Goal: Communication & Community: Answer question/provide support

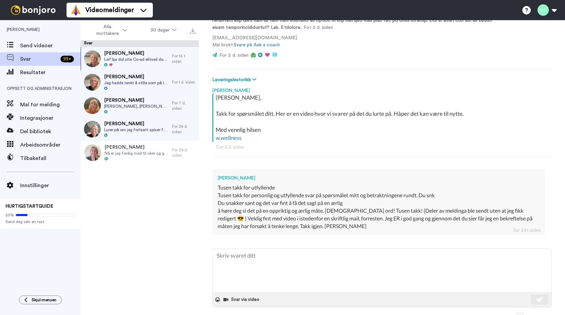
scroll to position [163, 0]
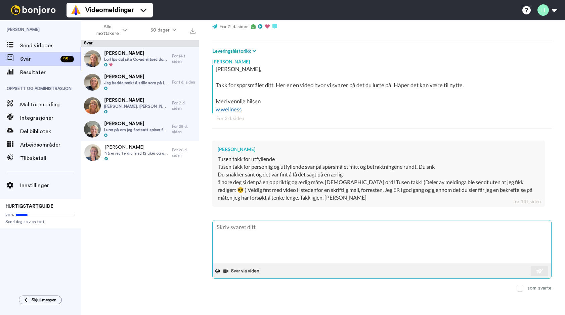
click at [255, 232] on textarea at bounding box center [382, 242] width 338 height 43
type textarea "H"
type textarea "x"
type textarea "He"
type textarea "x"
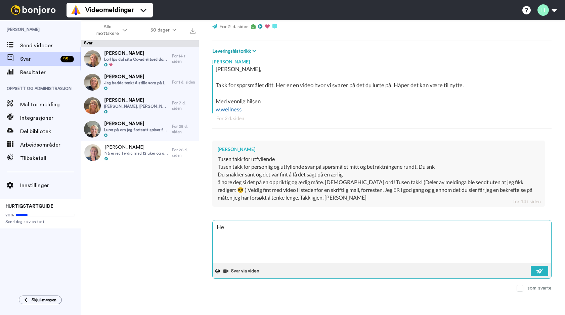
type textarea "Hei"
type textarea "x"
type textarea "Hei"
type textarea "x"
type textarea "Hei R"
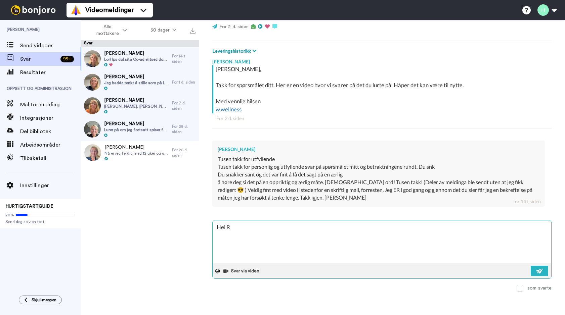
type textarea "x"
type textarea "[PERSON_NAME]"
type textarea "x"
type textarea "[PERSON_NAME]"
type textarea "x"
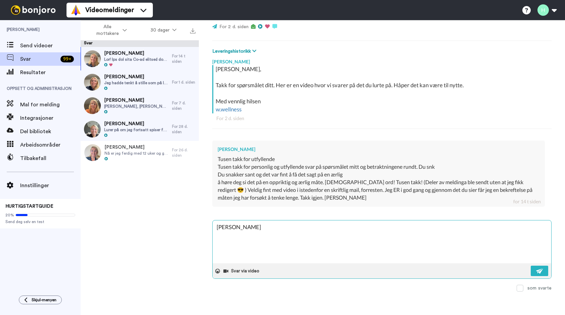
type textarea "Hei Ragn"
type textarea "x"
type textarea "[PERSON_NAME]"
type textarea "x"
type textarea "[PERSON_NAME]"
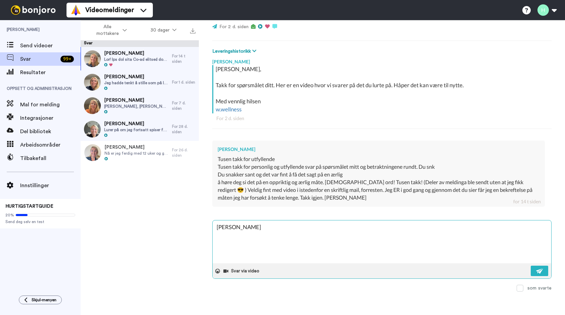
type textarea "x"
type textarea "[PERSON_NAME]"
type textarea "x"
type textarea "[PERSON_NAME]"
type textarea "x"
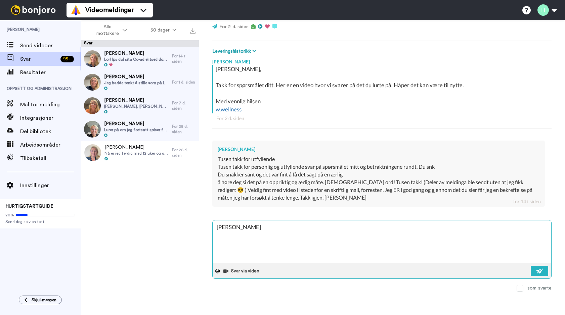
type textarea "[PERSON_NAME]"
type textarea "x"
type textarea "[PERSON_NAME] 🤩"
type textarea "x"
type textarea "[PERSON_NAME] 🤩"
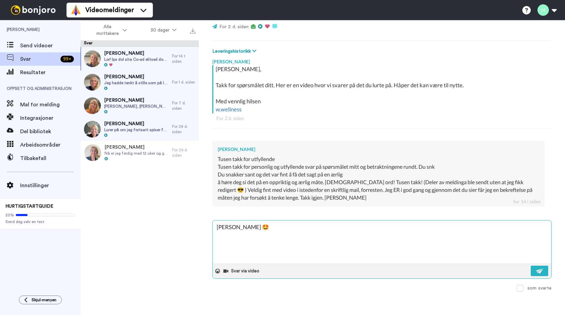
type textarea "x"
type textarea "[PERSON_NAME] 🤩 S"
type textarea "x"
type textarea "[PERSON_NAME] 🤩 Så"
type textarea "x"
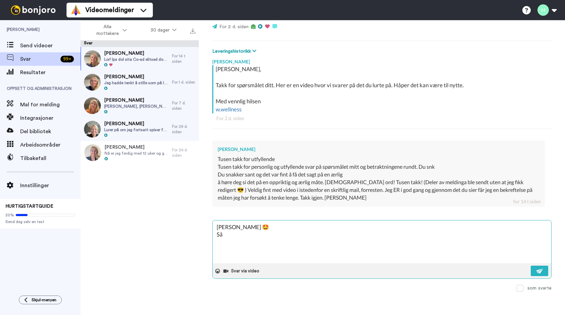
type textarea "[PERSON_NAME] 🤩 Så"
type textarea "x"
type textarea "[PERSON_NAME] 🤩 Så h"
type textarea "x"
type textarea "[PERSON_NAME] 🤩 Så hy"
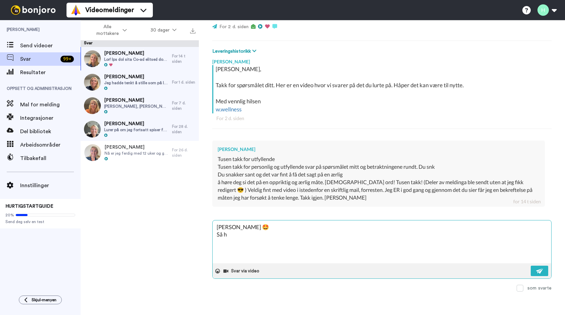
type textarea "x"
type textarea "[PERSON_NAME] 🤩 Så hyg"
type textarea "x"
type textarea "[PERSON_NAME] 🤩 Så hygg"
type textarea "x"
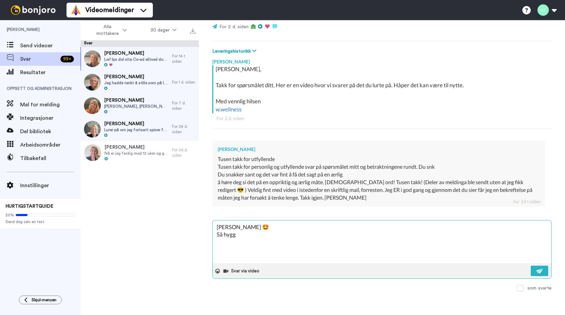
type textarea "[PERSON_NAME] 🤩 Så hygge"
type textarea "x"
type textarea "[PERSON_NAME] 🤩 Så hyggel"
type textarea "x"
type textarea "[PERSON_NAME] 🤩 Så hyggeli"
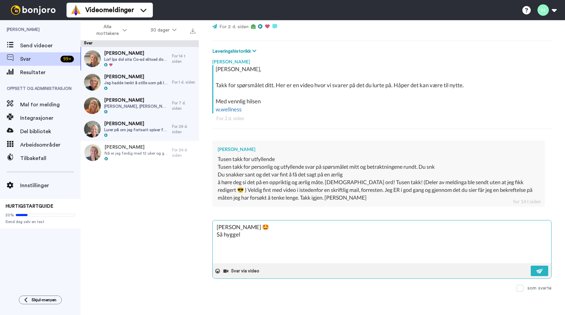
type textarea "x"
type textarea "[PERSON_NAME] 🤩 Så hyggelig"
type textarea "x"
type textarea "[PERSON_NAME] 🤩 Så hyggelig"
type textarea "x"
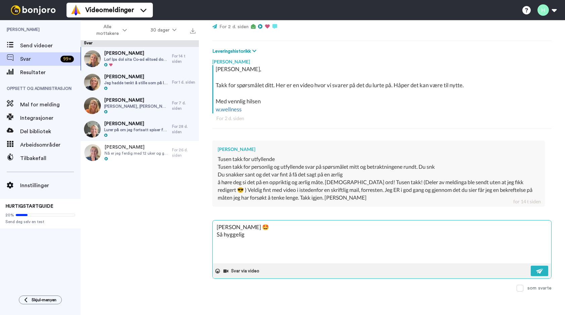
type textarea "[PERSON_NAME] 🤩 Så hyggelig å"
type textarea "x"
type textarea "[PERSON_NAME] 🤩 Så hyggelig å"
type textarea "x"
type textarea "[PERSON_NAME] 🤩 Så hyggelig å h"
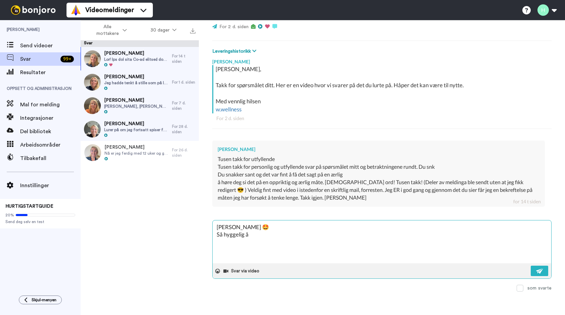
type textarea "x"
type textarea "[PERSON_NAME] 🤩 Så hyggelig å hø"
type textarea "x"
type textarea "[PERSON_NAME] 🤩 Så hyggelig å hør"
type textarea "x"
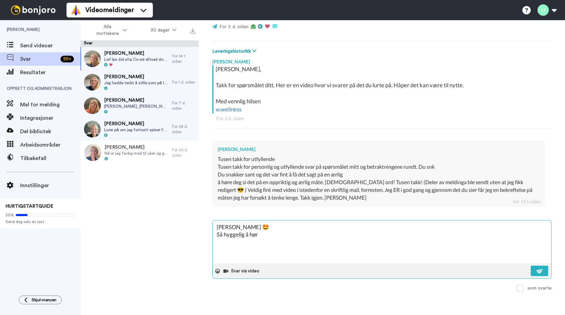
type textarea "[PERSON_NAME] 🤩 Så hyggelig å høre"
type textarea "x"
type textarea "[PERSON_NAME] 🤩 Så hyggelig å høre"
type textarea "x"
type textarea "[PERSON_NAME] 🤩 Så hyggelig å høre a"
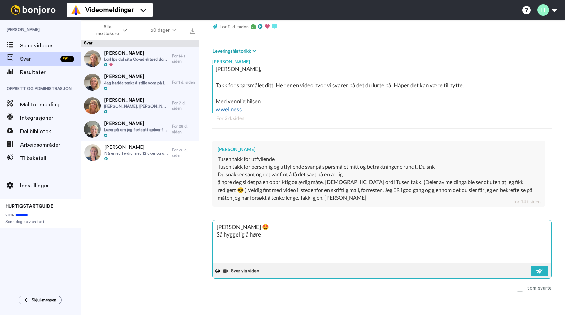
type textarea "x"
type textarea "[PERSON_NAME] 🤩 Så hyggelig å høre at"
type textarea "x"
type textarea "[PERSON_NAME] 🤩 Så hyggelig å høre at"
type textarea "x"
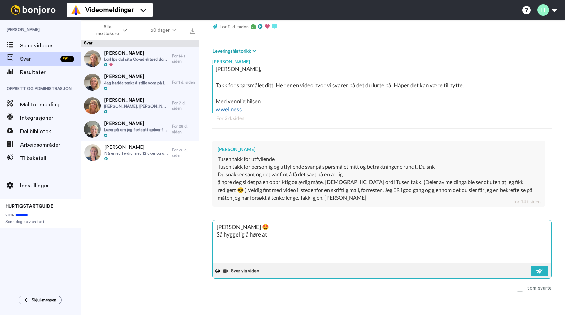
type textarea "[PERSON_NAME] 🤩 Så hyggelig å høre at s"
type textarea "x"
type textarea "[PERSON_NAME] 🤩 Så hyggelig å høre at sv"
type textarea "x"
type textarea "[PERSON_NAME] 🤩 Så hyggelig å høre at sva"
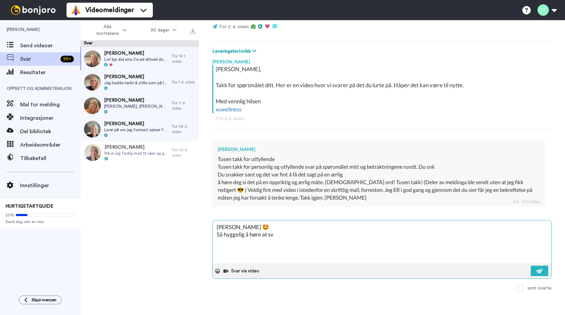
type textarea "x"
type textarea "[PERSON_NAME] 🤩 Så hyggelig å høre at svar"
type textarea "x"
type textarea "[PERSON_NAME] 🤩 Så hyggelig å høre at svare"
type textarea "x"
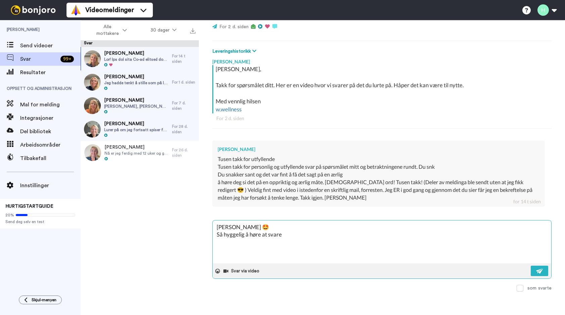
type textarea "[PERSON_NAME] 🤩 Så hyggelig å høre at svaret"
type textarea "x"
type textarea "[PERSON_NAME] 🤩 Så hyggelig å høre at svaret"
type textarea "x"
type textarea "[PERSON_NAME] 🤩 Så hyggelig å høre at svaret v"
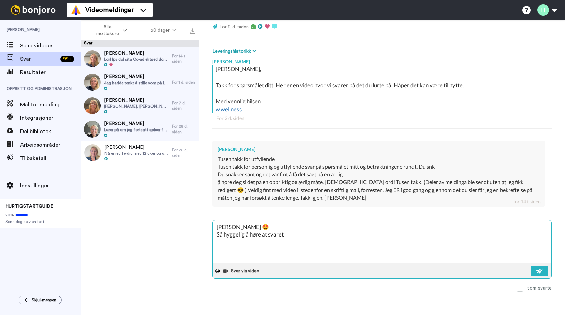
type textarea "x"
type textarea "[PERSON_NAME] 🤩 Så hyggelig å høre at svaret va"
type textarea "x"
type textarea "[PERSON_NAME] 🤩 Så hyggelig å høre at svaret var"
type textarea "x"
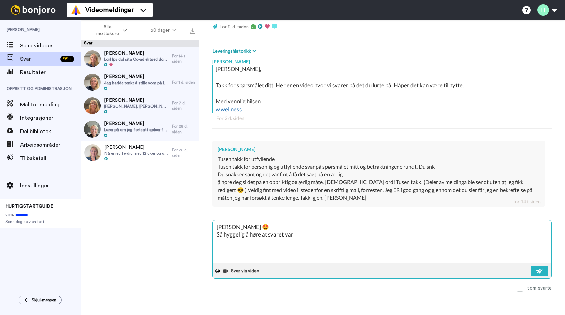
type textarea "[PERSON_NAME] 🤩 Så hyggelig å høre at svaret var"
type textarea "x"
type textarea "[PERSON_NAME] 🤩 Så hyggelig å høre at svaret var t"
type textarea "x"
type textarea "[PERSON_NAME] 🤩 Så hyggelig å høre at svaret var ti"
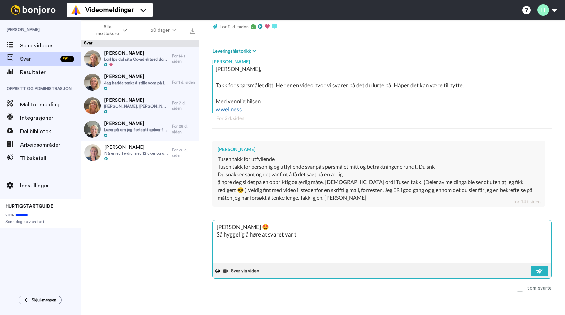
type textarea "x"
type textarea "[PERSON_NAME] 🤩 Så hyggelig å høre at svaret var til"
type textarea "x"
type textarea "[PERSON_NAME] 🤩 Så hyggelig å høre at svaret var til"
type textarea "x"
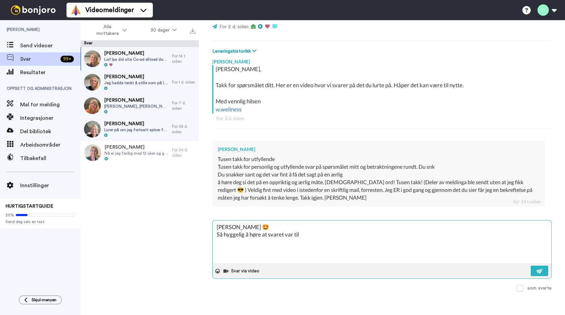
type textarea "[PERSON_NAME] 🤩 Så hyggelig å høre at svaret var til h"
type textarea "x"
type textarea "[PERSON_NAME] 🤩 Så hyggelig å høre at svaret var til hj"
type textarea "x"
type textarea "[PERSON_NAME] 🤩 Så hyggelig å høre at svaret var til hje"
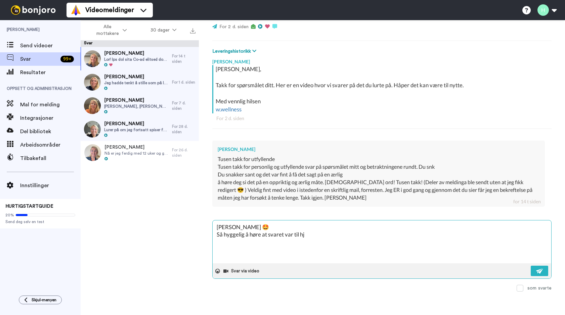
type textarea "x"
type textarea "[PERSON_NAME] 🤩 Så hyggelig å høre at svaret var til hjel"
type textarea "x"
type textarea "[PERSON_NAME] 🤩 Så hyggelig å høre at svaret var til hjelp"
type textarea "x"
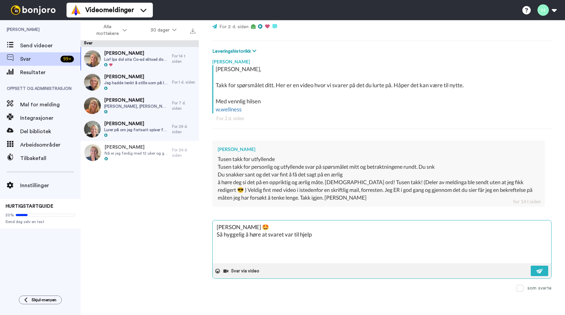
type textarea "[PERSON_NAME] 🤩 Så hyggelig å høre at svaret var til hjelp"
type textarea "x"
type textarea "[PERSON_NAME] 🤩 Så hyggelig å høre at svaret var til hjelp 🩷"
type textarea "x"
type textarea "[PERSON_NAME] 🤩 Så hyggelig å høre at svaret var til hjelp 🩷"
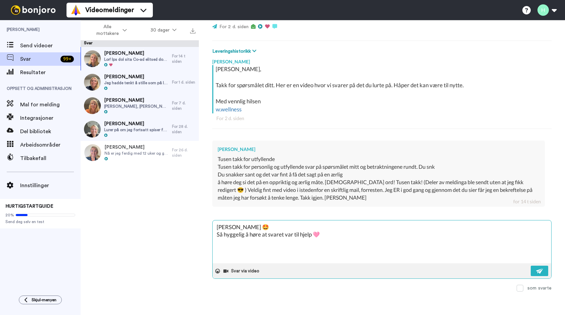
type textarea "x"
type textarea "[PERSON_NAME] 🤩 Så hyggelig å høre at svaret var til hjelp 🩷 Ø"
type textarea "x"
type textarea "[PERSON_NAME] 🤩 Så hyggelig å høre at svaret var til hjelp 🩷 Øn"
type textarea "x"
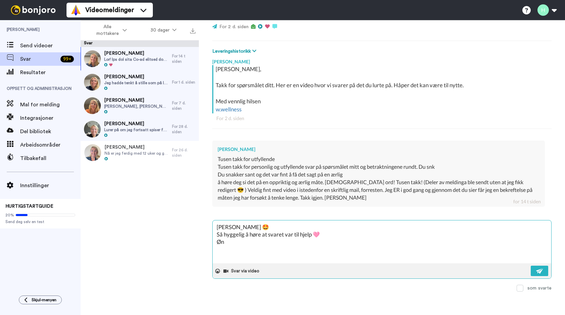
type textarea "[PERSON_NAME] 🤩 Så hyggelig å høre at svaret var til hjelp 🩷 Øns"
type textarea "x"
type textarea "[PERSON_NAME] 🤩 Så hyggelig å høre at svaret var til hjelp 🩷 Ønsk"
type textarea "x"
type textarea "[PERSON_NAME] 🤩 Så hyggelig å høre at svaret var til hjelp 🩷 Ønske"
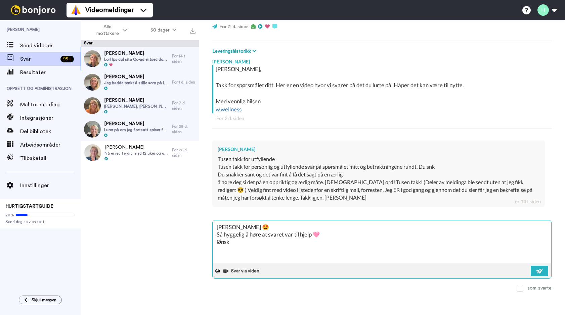
type textarea "x"
type textarea "[PERSON_NAME] 🤩 Så hyggelig å høre at svaret var til hjelp 🩷 Ønsker"
type textarea "x"
type textarea "[PERSON_NAME] 🤩 Så hyggelig å høre at svaret var til hjelp 🩷 Ønsker"
type textarea "x"
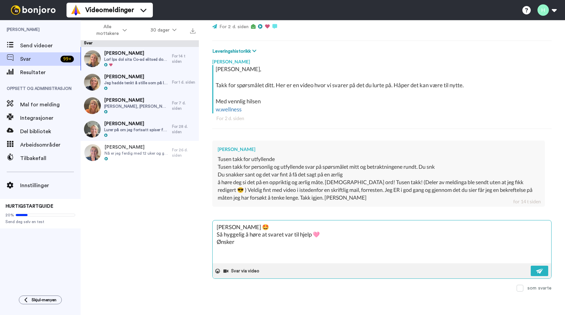
type textarea "[PERSON_NAME] 🤩 Så hyggelig å høre at svaret var til hjelp 🩷 Ønsker d"
type textarea "x"
type textarea "[PERSON_NAME] 🤩 Så hyggelig å høre at svaret var til hjelp 🩷 Ønsker de"
type textarea "x"
type textarea "[PERSON_NAME] 🤩 Så hyggelig å høre at svaret var til hjelp 🩷 Ønsker deg"
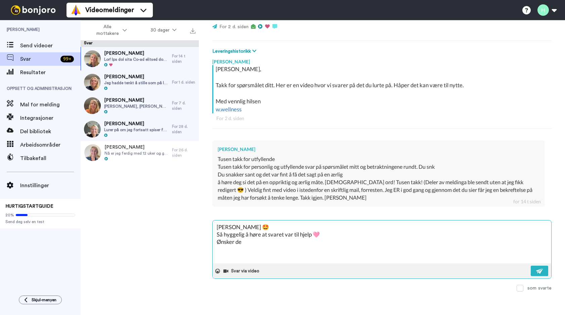
type textarea "x"
type textarea "[PERSON_NAME] 🤩 Så hyggelig å høre at svaret var til hjelp 🩷 Ønsker deg"
type textarea "x"
type textarea "[PERSON_NAME] 🤩 Så hyggelig å høre at svaret var til hjelp 🩷 Ønsker deg e"
type textarea "x"
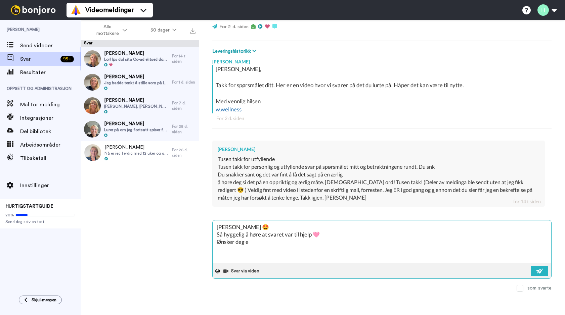
type textarea "[PERSON_NAME] 🤩 Så hyggelig å høre at svaret var til hjelp 🩷 Ønsker deg en"
type textarea "x"
type textarea "[PERSON_NAME] 🤩 Så hyggelig å høre at svaret var til hjelp 🩷 Ønsker deg en"
type textarea "x"
type textarea "[PERSON_NAME] 🤩 Så hyggelig å høre at svaret var til hjelp 🩷 Ønsker deg en f"
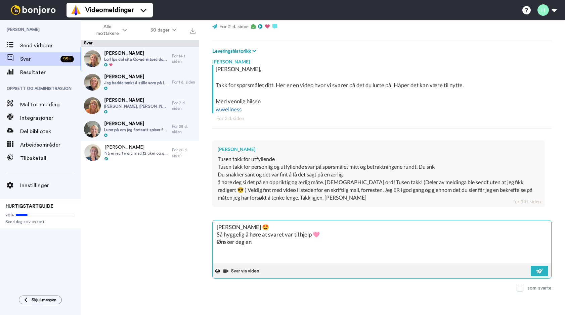
type textarea "x"
type textarea "[PERSON_NAME] 🤩 Så hyggelig å høre at svaret var til hjelp 🩷 Ønsker deg en fl"
type textarea "x"
type textarea "[PERSON_NAME] 🤩 Så hyggelig å høre at svaret var til hjelp 🩷 Ønsker deg en flo"
type textarea "x"
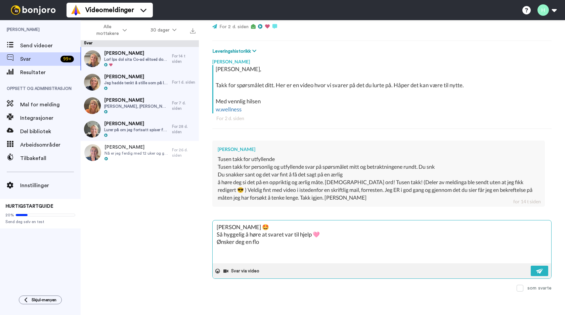
type textarea "[PERSON_NAME] 🤩 Så hyggelig å høre at svaret var til hjelp 🩷 Ønsker deg en flot"
type textarea "x"
type textarea "[PERSON_NAME] 🤩 Så hyggelig å høre at svaret var til hjelp 🩷 Ønsker deg en flott"
type textarea "x"
type textarea "[PERSON_NAME] 🤩 Så hyggelig å høre at svaret var til hjelp 🩷 Ønsker deg en flott"
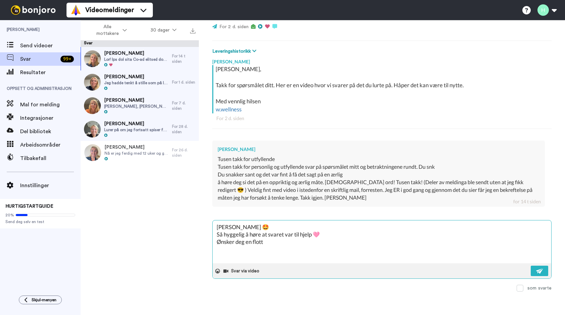
type textarea "x"
type textarea "[PERSON_NAME] 🤩 Så hyggelig å høre at svaret var til hjelp 🩷 Ønsker deg en flot…"
type textarea "x"
type textarea "[PERSON_NAME] 🤩 Så hyggelig å høre at svaret var til hjelp 🩷 Ønsker deg en flot…"
type textarea "x"
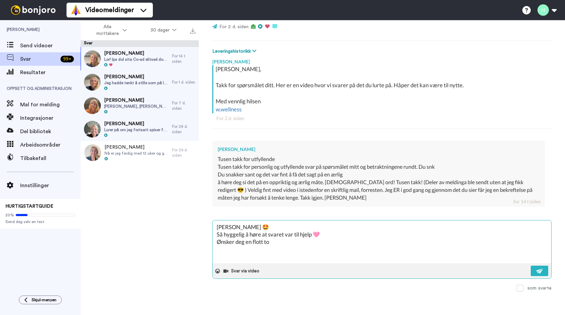
type textarea "[PERSON_NAME] 🤩 Så hyggelig å høre at svaret var til hjelp 🩷 Ønsker deg en flot…"
type textarea "x"
type textarea "[PERSON_NAME] 🤩 Så hyggelig å høre at svaret var til hjelp 🩷 Ønsker deg en flot…"
type textarea "x"
type textarea "[PERSON_NAME] 🤩 Så hyggelig å høre at svaret var til hjelp 🩷 Ønsker deg en flot…"
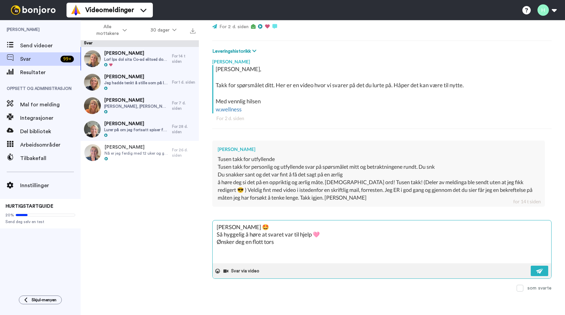
type textarea "x"
type textarea "[PERSON_NAME] 🤩 Så hyggelig å høre at svaret var til hjelp 🩷 Ønsker deg en flot…"
type textarea "x"
type textarea "[PERSON_NAME] 🤩 Så hyggelig å høre at svaret var til hjelp 🩷 Ønsker deg en flot…"
type textarea "x"
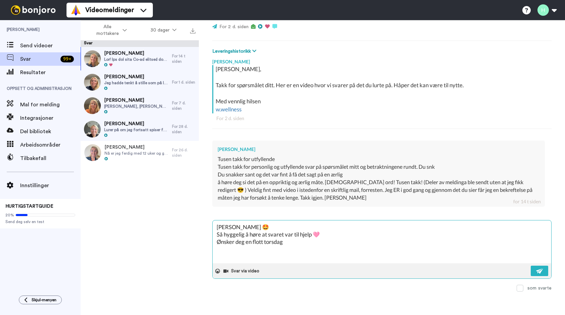
type textarea "[PERSON_NAME] 🤩 Så hyggelig å høre at svaret var til hjelp 🩷 Ønsker deg en flot…"
type textarea "x"
type textarea "[PERSON_NAME] 🤩 Så hyggelig å høre at svaret var til hjelp 🩷 Ønsker deg en flot…"
click at [374, 213] on div "[PERSON_NAME] [PERSON_NAME], Takk for spørsmålet ditt. Her er en video hvor vi …" at bounding box center [381, 134] width 339 height 158
type textarea "x"
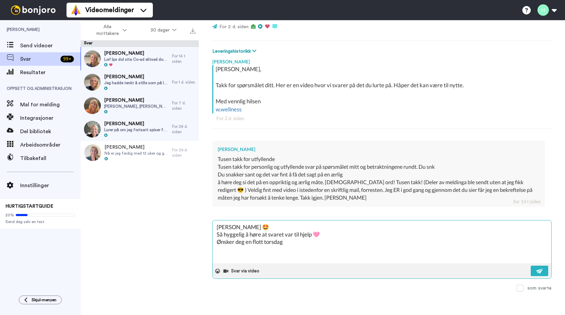
click at [285, 243] on textarea "[PERSON_NAME] 🤩 Så hyggelig å høre at svaret var til hjelp 🩷 Ønsker deg en flot…" at bounding box center [382, 242] width 338 height 43
type textarea "[PERSON_NAME] 🤩 Så hyggelig å høre at svaret var til hjelp 🩷 Ønsker deg en flot…"
type textarea "x"
type textarea "[PERSON_NAME] 🤩 Så hyggelig å høre at svaret var til hjelp 🩷 Ønsker deg en flot…"
type textarea "x"
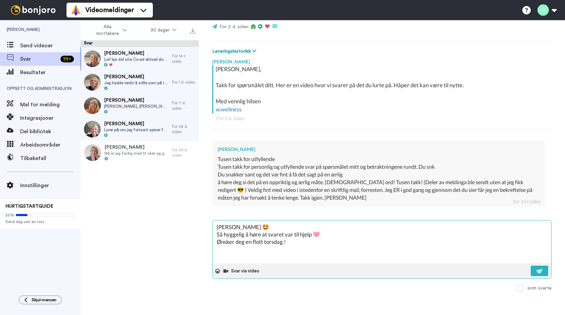
type textarea "[PERSON_NAME] 🤩 Så hyggelig å høre at svaret var til hjelp 🩷 Ønsker deg en flot…"
type textarea "x"
type textarea "[PERSON_NAME] 🤩 Så hyggelig å høre at svaret var til hjelp 🩷 Ønsker deg en flot…"
type textarea "x"
type textarea "[PERSON_NAME] 🤩 Så hyggelig å høre at svaret var til hjelp 🩷 Ønsker deg en flot…"
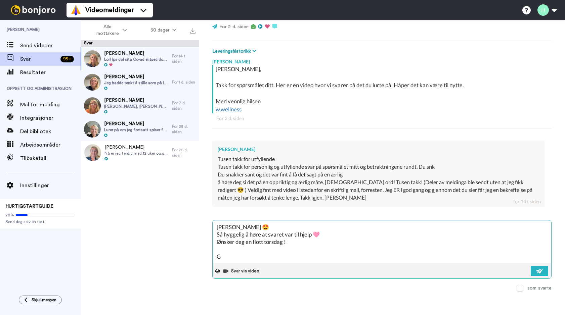
type textarea "x"
type textarea "[PERSON_NAME] 🤩 Så hyggelig å høre at svaret var til hjelp 🩷 Ønsker deg en flot…"
type textarea "x"
type textarea "[PERSON_NAME] 🤩 Så hyggelig å høre at svaret var til hjelp 🩷 Ønsker deg en flot…"
type textarea "x"
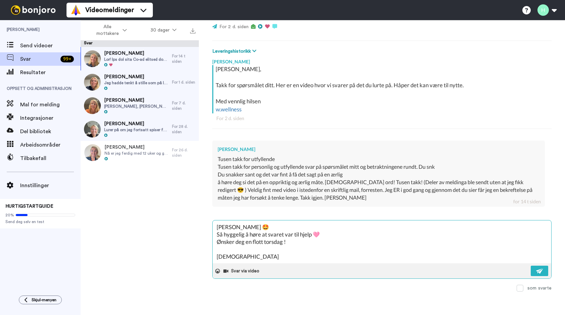
type textarea "[PERSON_NAME] 🤩 Så hyggelig å høre at svaret var til hjelp 🩷 Ønsker deg en flot…"
type textarea "x"
type textarea "[PERSON_NAME] 🤩 Så hyggelig å høre at svaret var til hjelp 🩷 Ønsker deg en flot…"
type textarea "x"
type textarea "[PERSON_NAME] 🤩 Så hyggelig å høre at svaret var til hjelp 🩷 Ønsker deg en flot…"
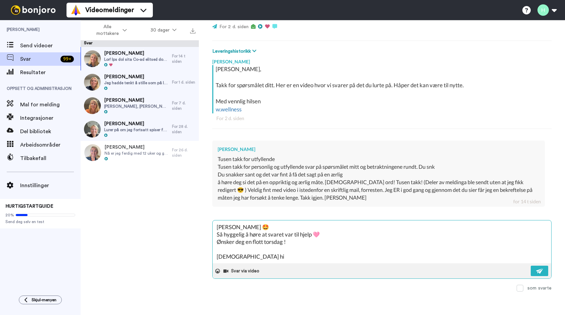
type textarea "x"
type textarea "[PERSON_NAME] 🤩 Så hyggelig å høre at svaret var til hjelp 🩷 Ønsker deg en flot…"
type textarea "x"
click at [289, 241] on textarea "[PERSON_NAME] 🤩 Så hyggelig å høre at svaret var til hjelp 🩷 Ønsker deg en flot…" at bounding box center [382, 242] width 338 height 43
click at [313, 235] on textarea "[PERSON_NAME] 🤩 Så hyggelig å høre at svaret var til hjelp 🩷 Ønsker deg en flot…" at bounding box center [382, 242] width 338 height 43
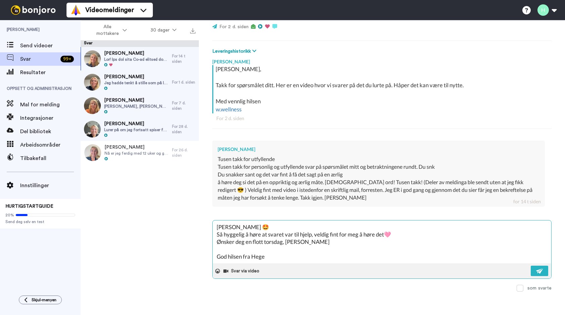
click at [384, 251] on textarea "[PERSON_NAME] 🤩 Så hyggelig å høre at svaret var til hjelp, veldig fint for meg…" at bounding box center [382, 242] width 338 height 43
click at [536, 269] on img at bounding box center [539, 271] width 7 height 5
